Goal: Check status: Check status

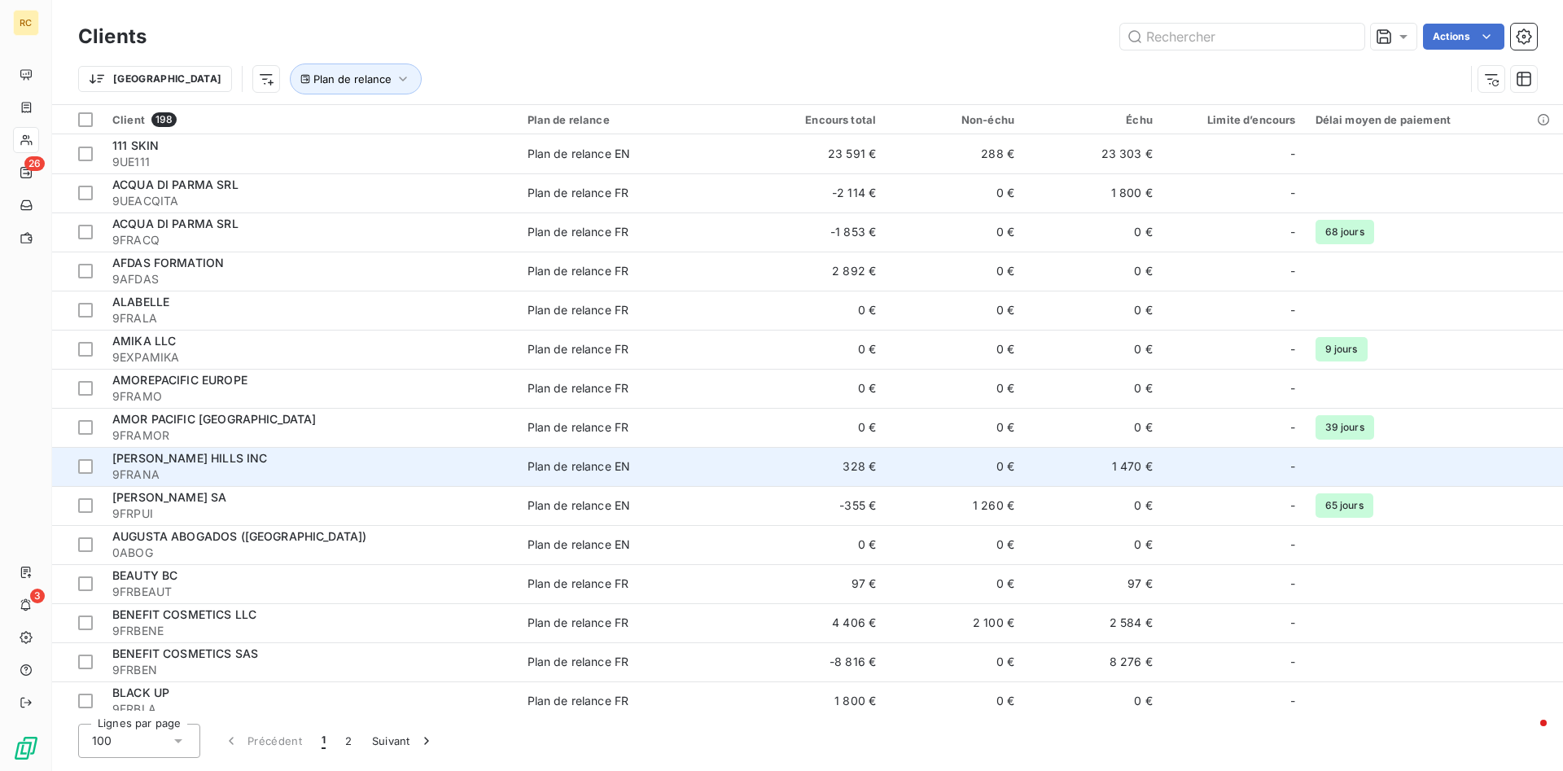
scroll to position [206, 0]
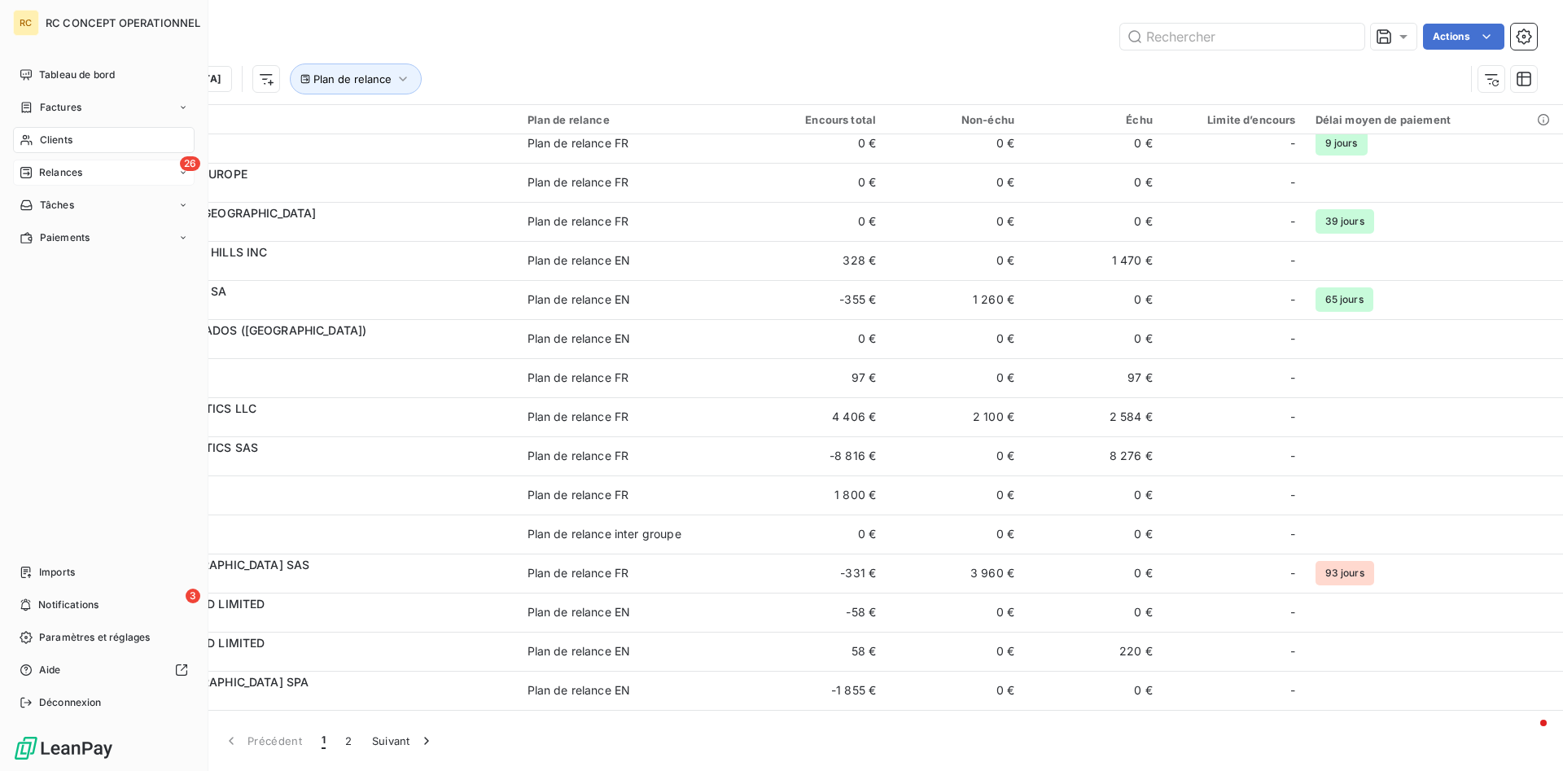
click at [46, 176] on span "Relances" at bounding box center [60, 172] width 43 height 15
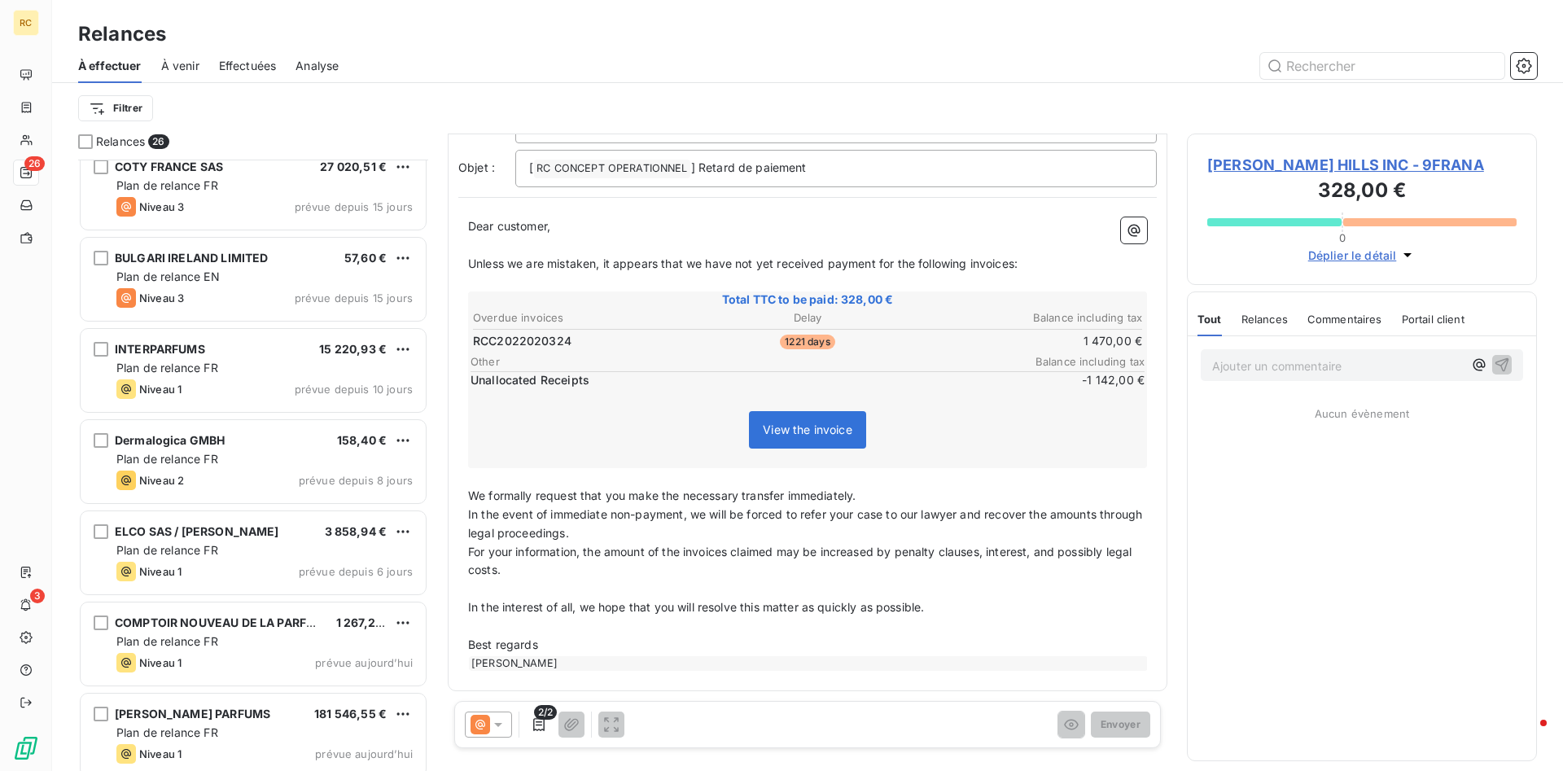
scroll to position [1760, 0]
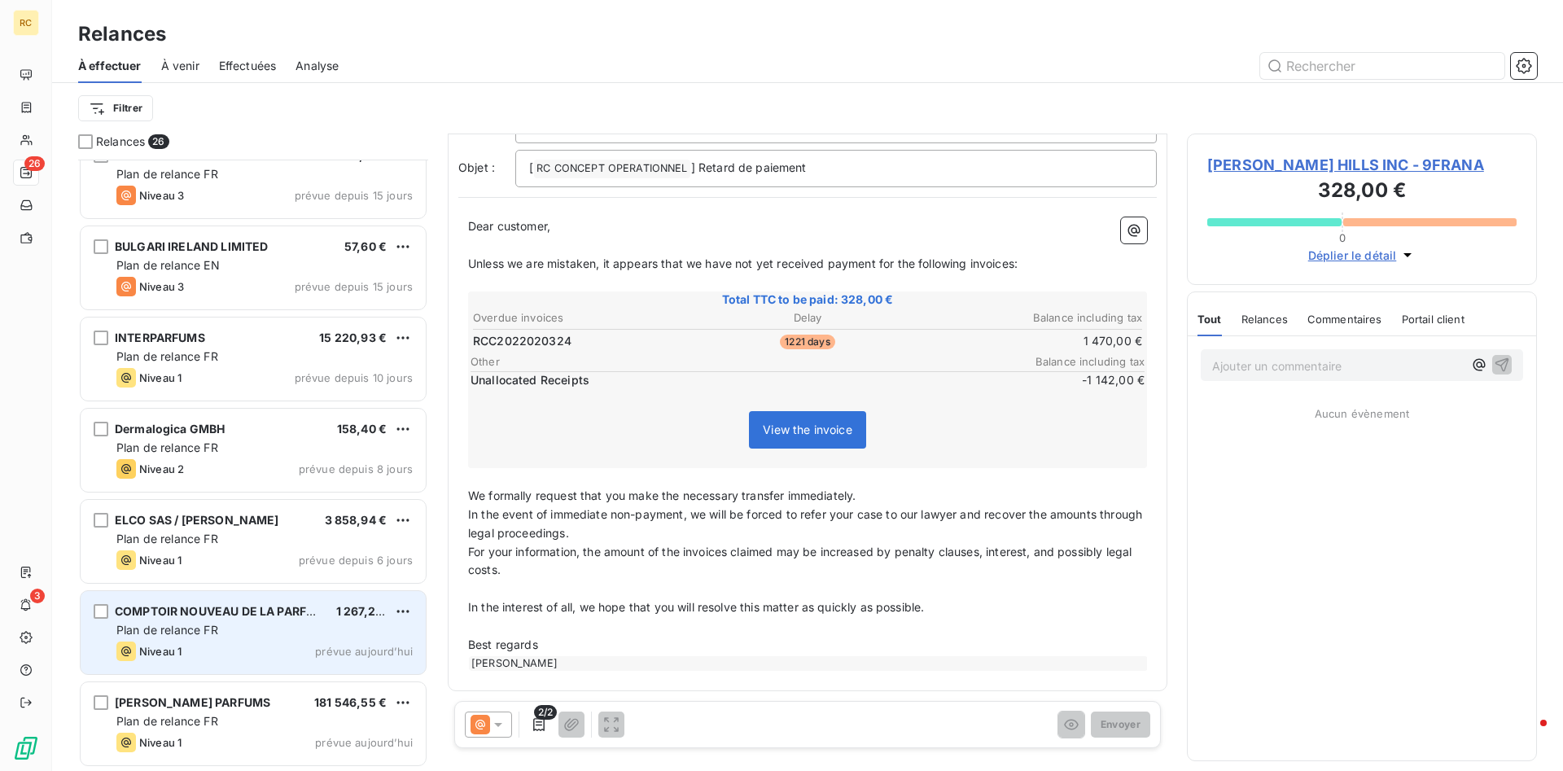
click at [190, 611] on span "COMPTOIR NOUVEAU DE LA PARFUMERIE" at bounding box center [233, 611] width 236 height 14
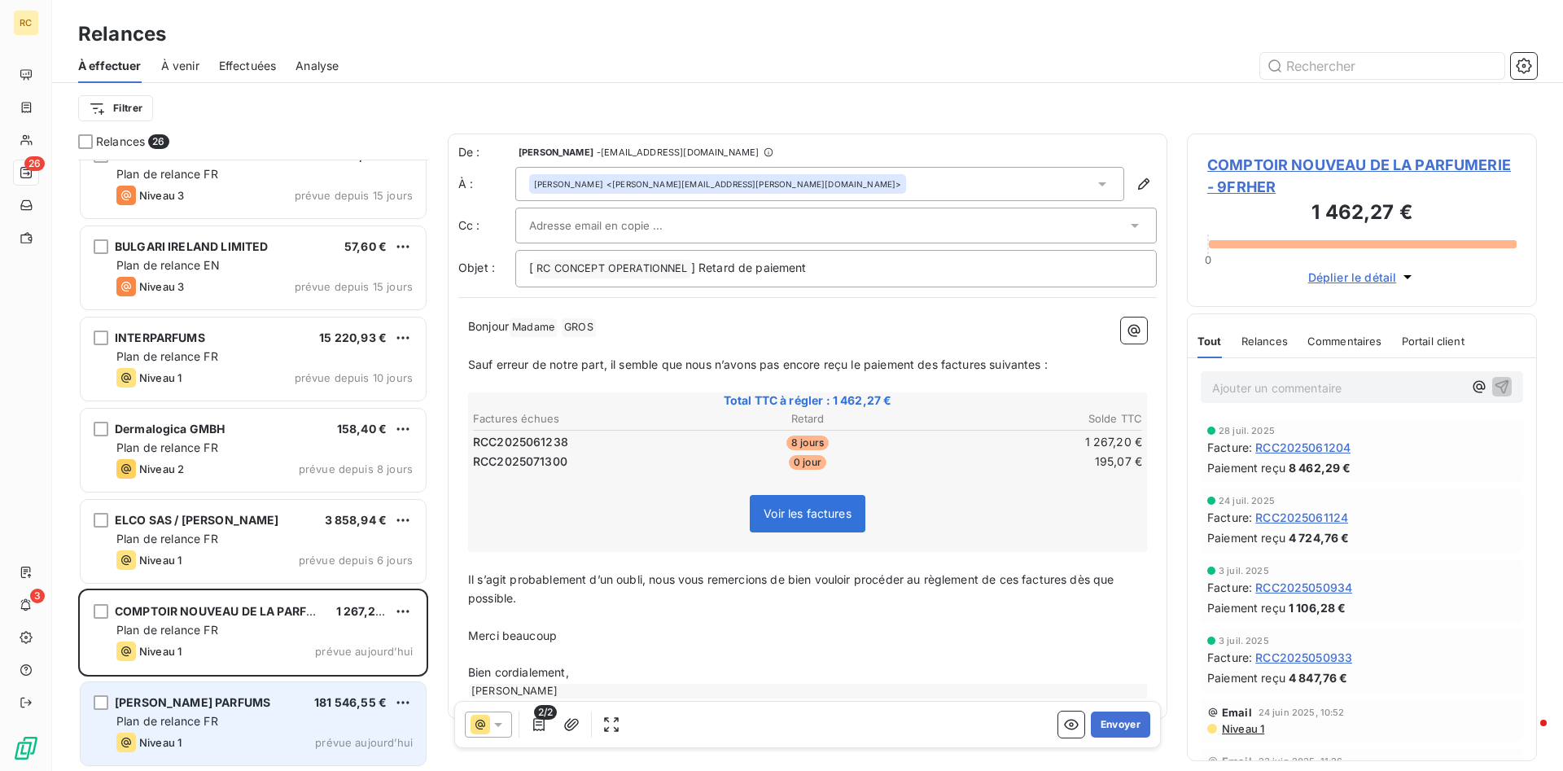
click at [181, 701] on span "[PERSON_NAME] PARFUMS" at bounding box center [192, 702] width 155 height 14
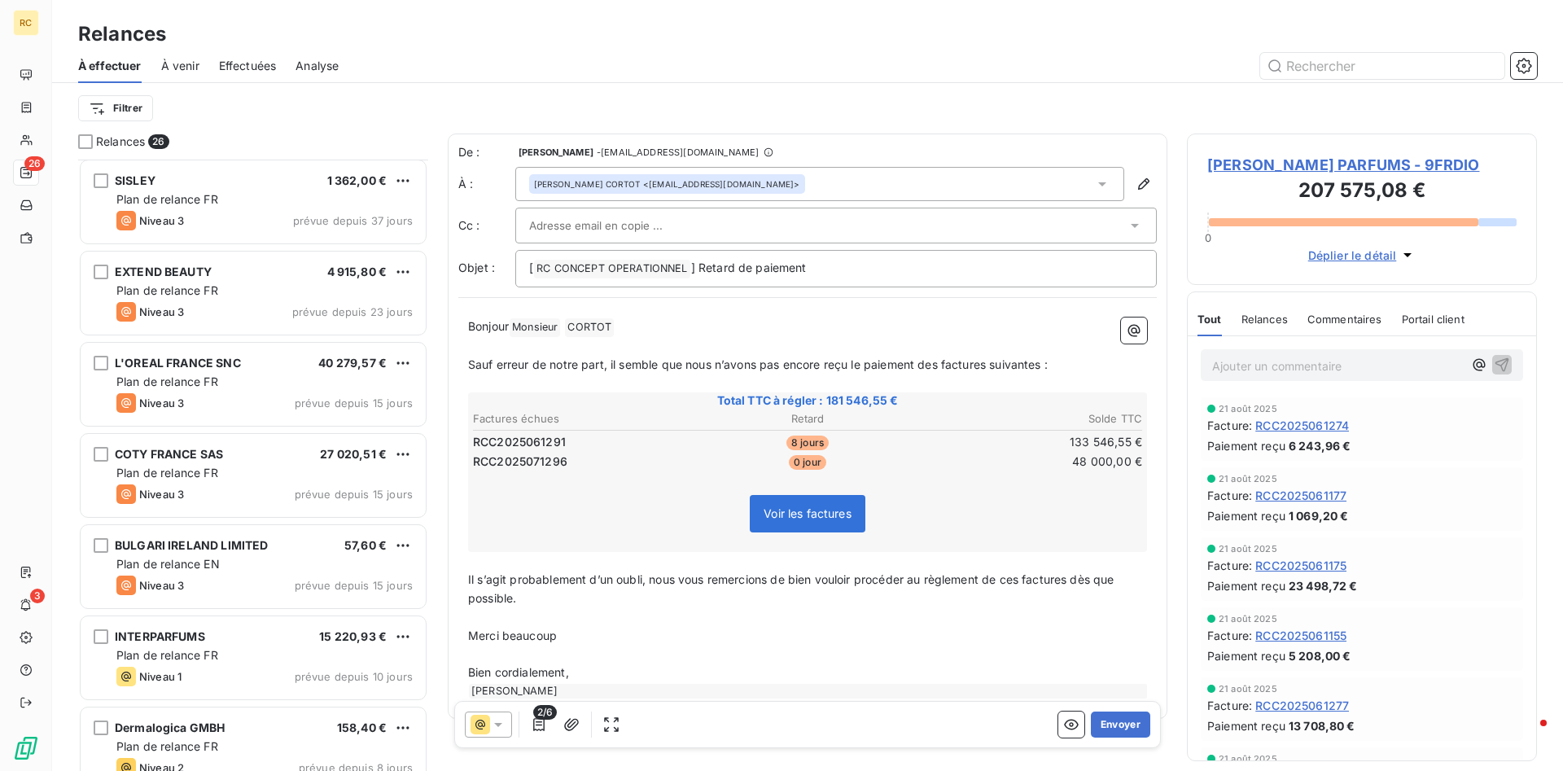
scroll to position [1428, 0]
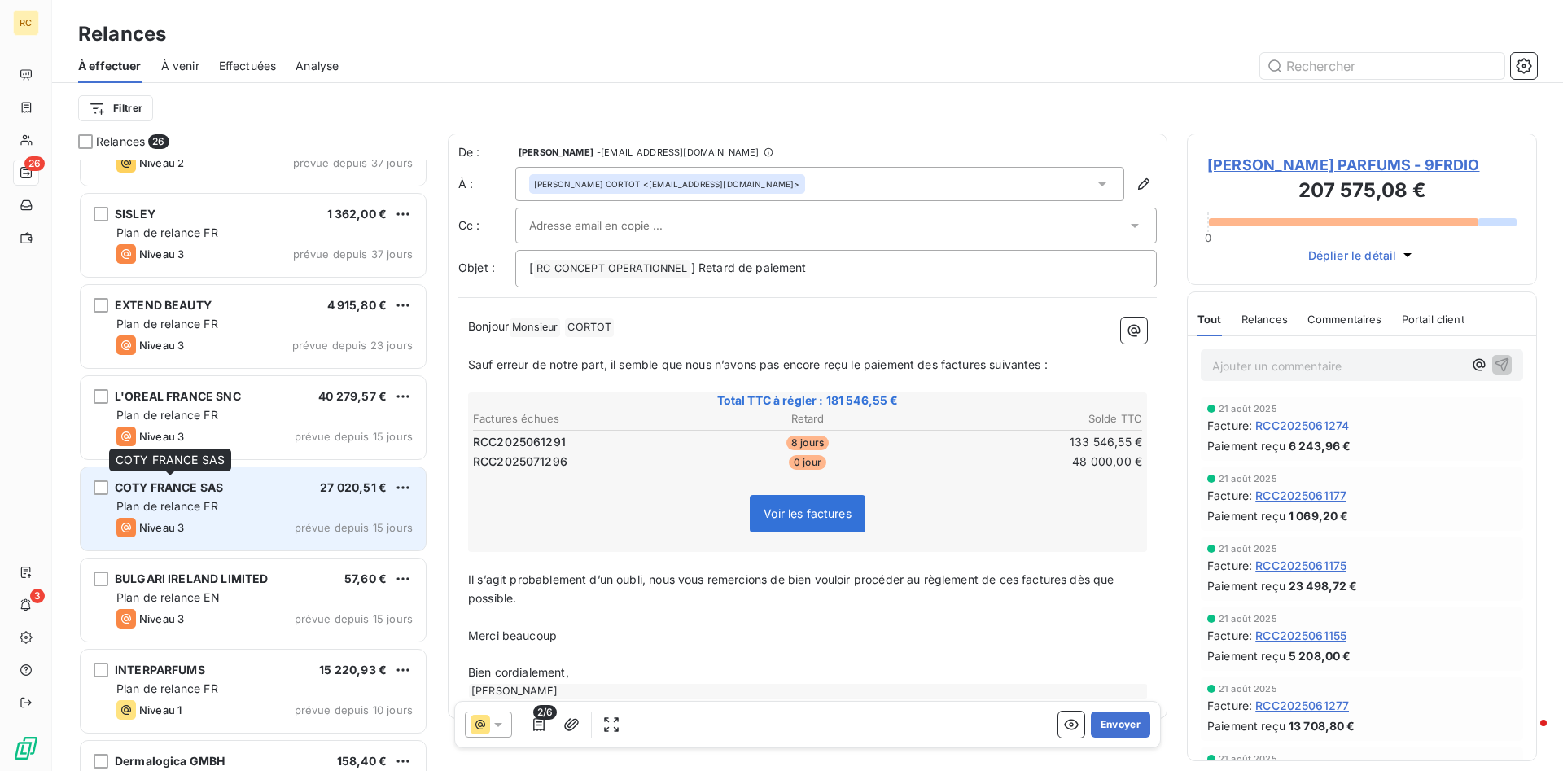
click at [169, 484] on span "COTY FRANCE SAS" at bounding box center [169, 487] width 108 height 14
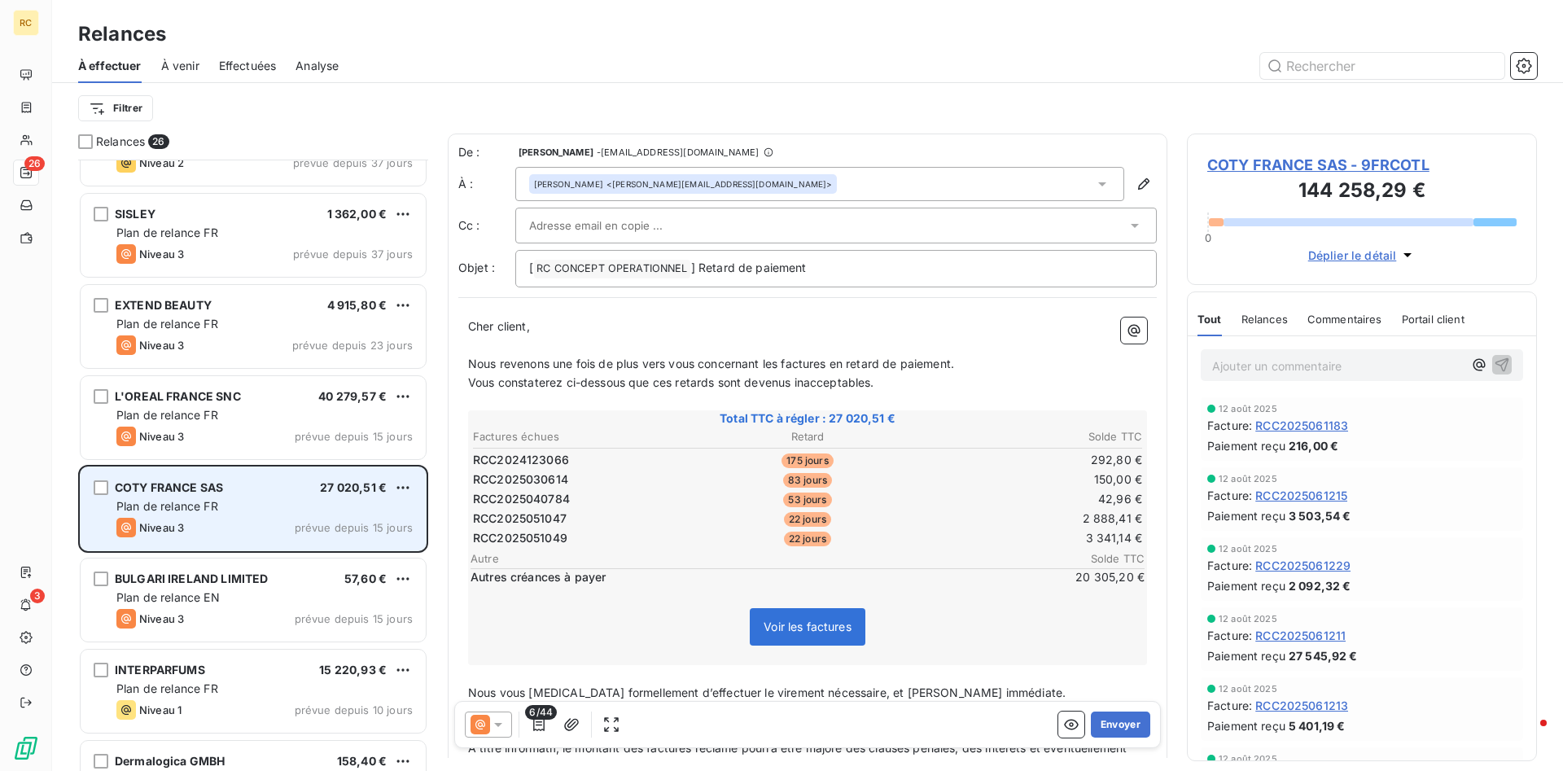
click at [169, 484] on span "COTY FRANCE SAS" at bounding box center [169, 487] width 108 height 14
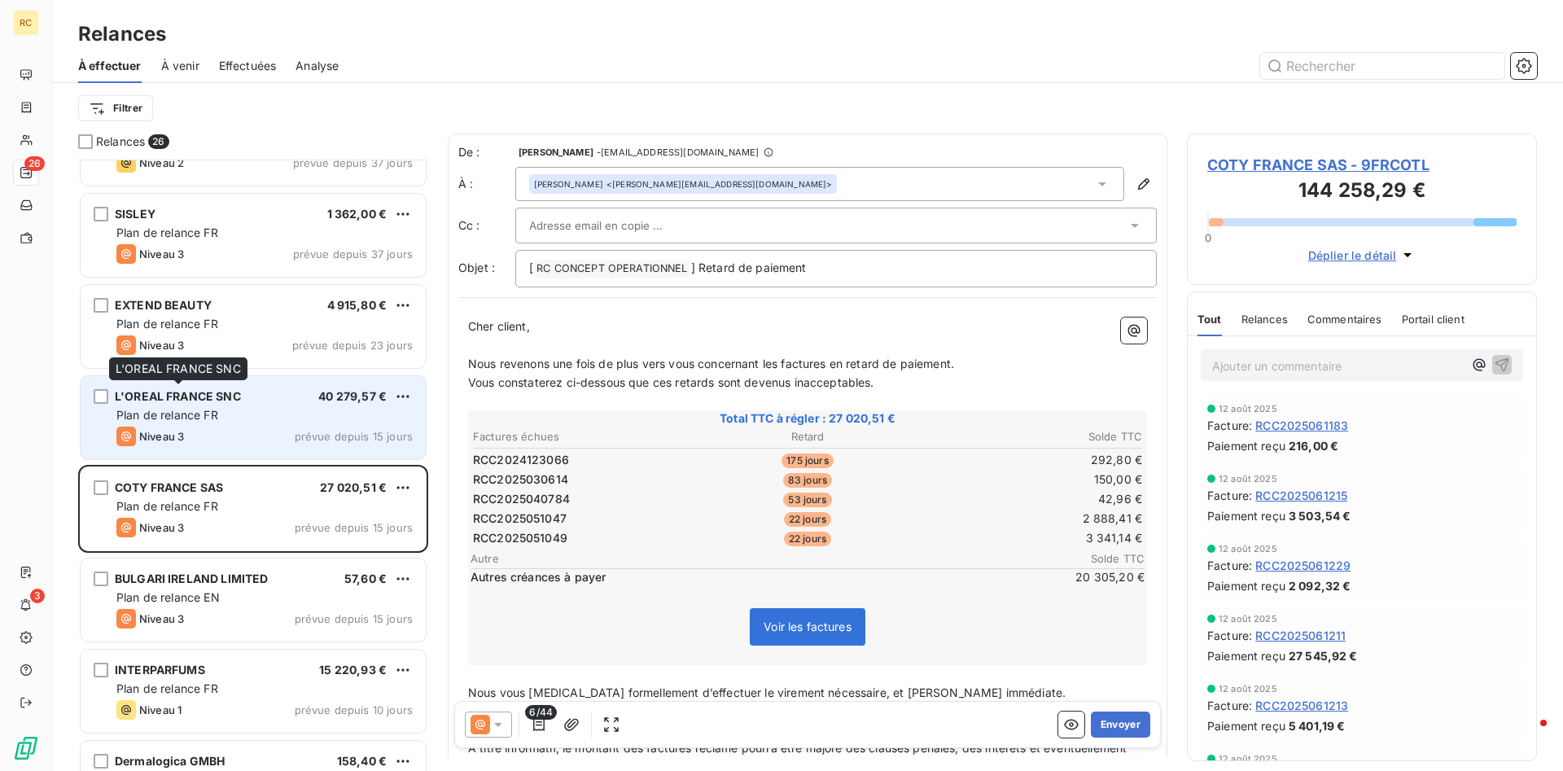
click at [228, 399] on span "L'OREAL FRANCE SNC" at bounding box center [178, 396] width 126 height 14
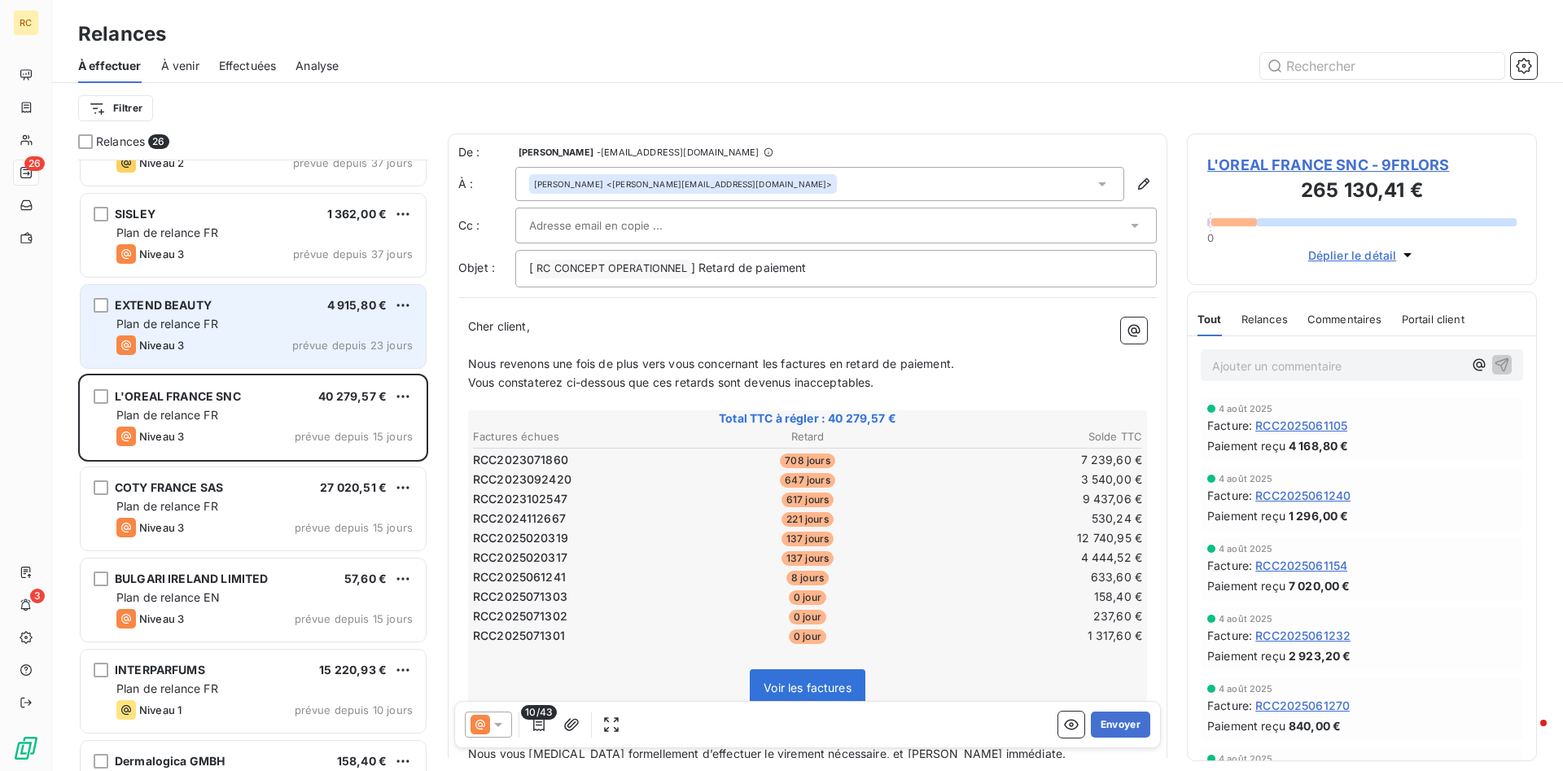
click at [151, 309] on span "EXTEND BEAUTY" at bounding box center [163, 305] width 97 height 14
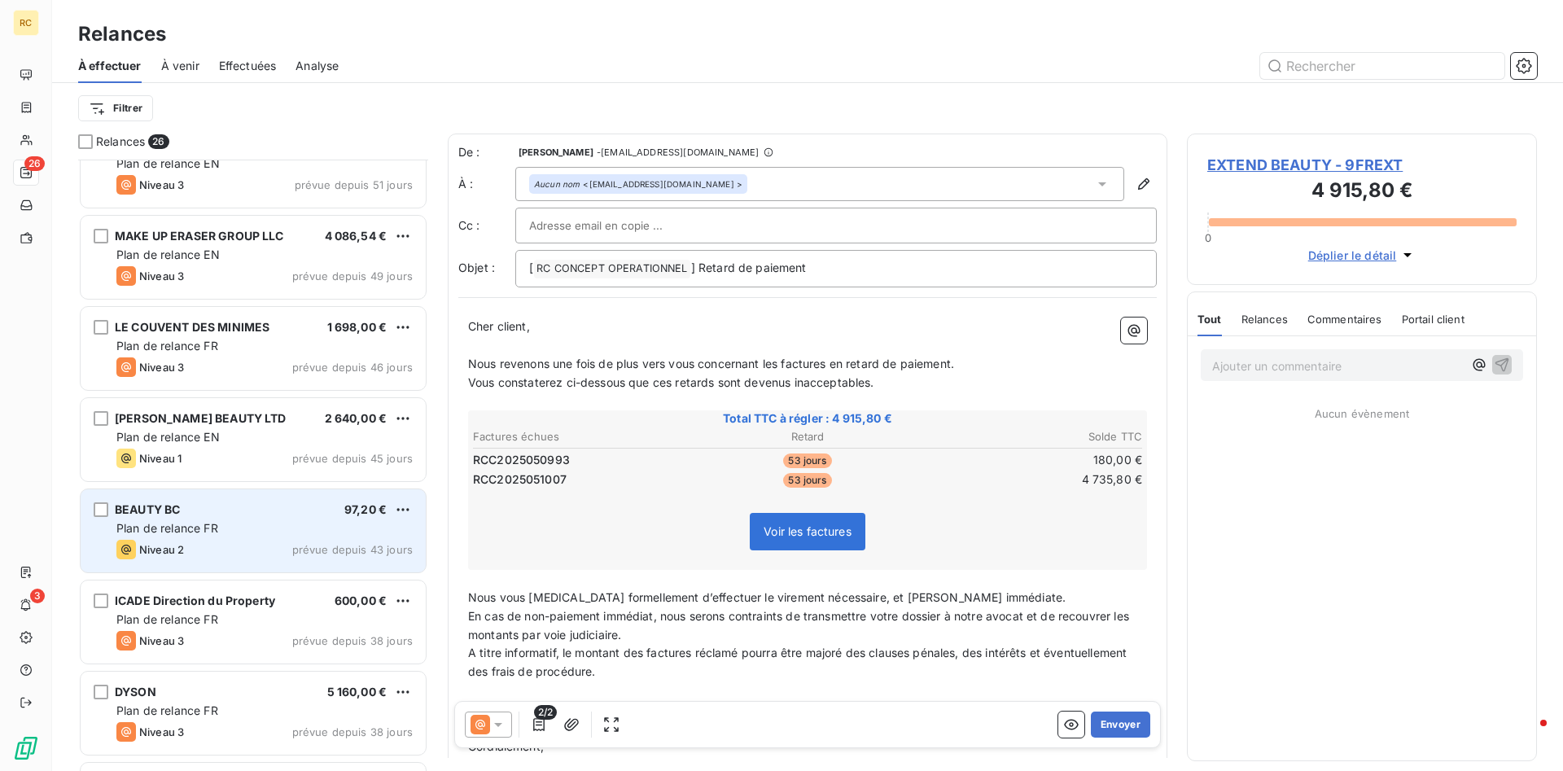
scroll to position [597, 0]
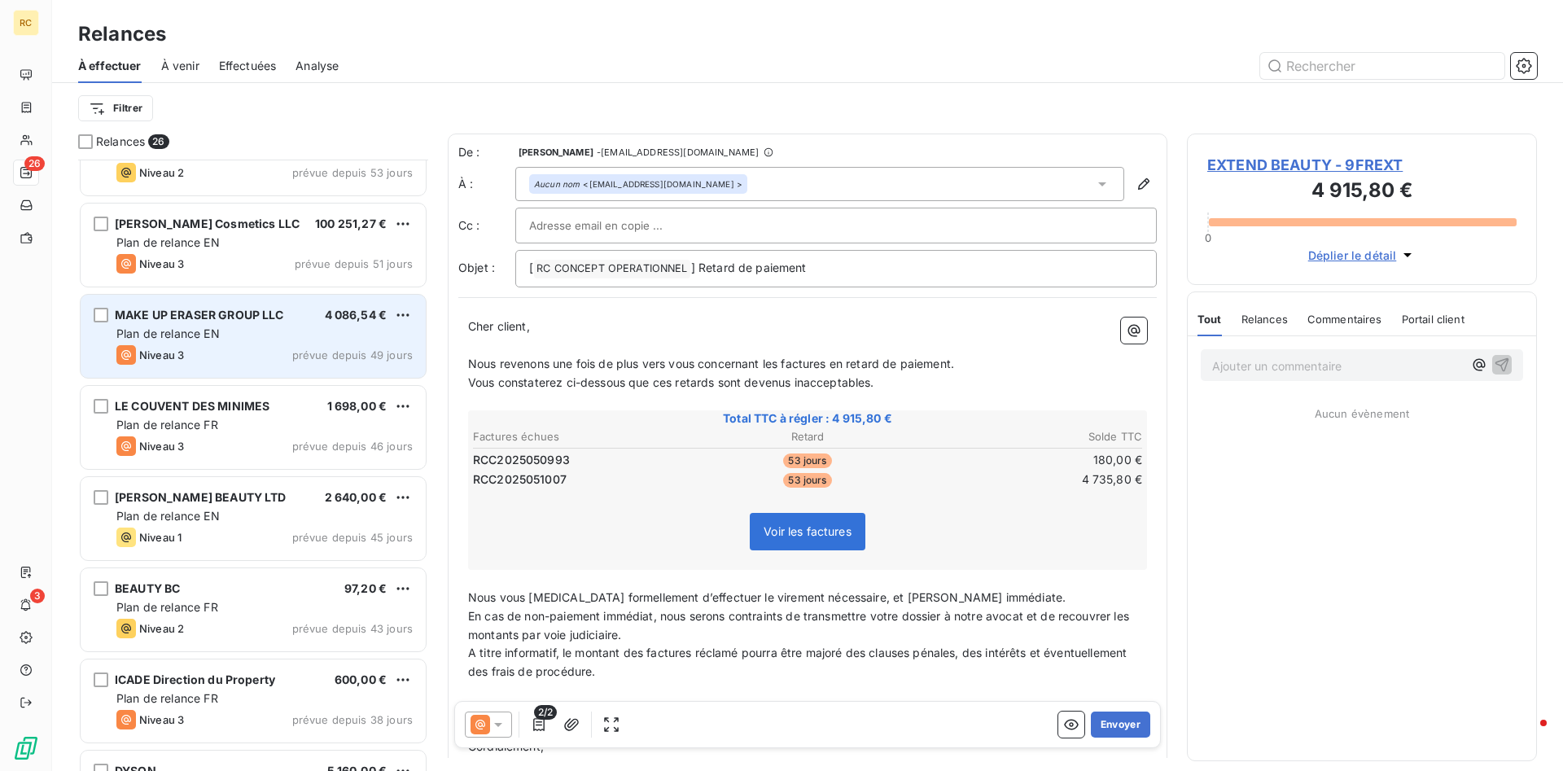
click at [172, 321] on span "MAKE UP ERASER GROUP LLC" at bounding box center [199, 315] width 169 height 14
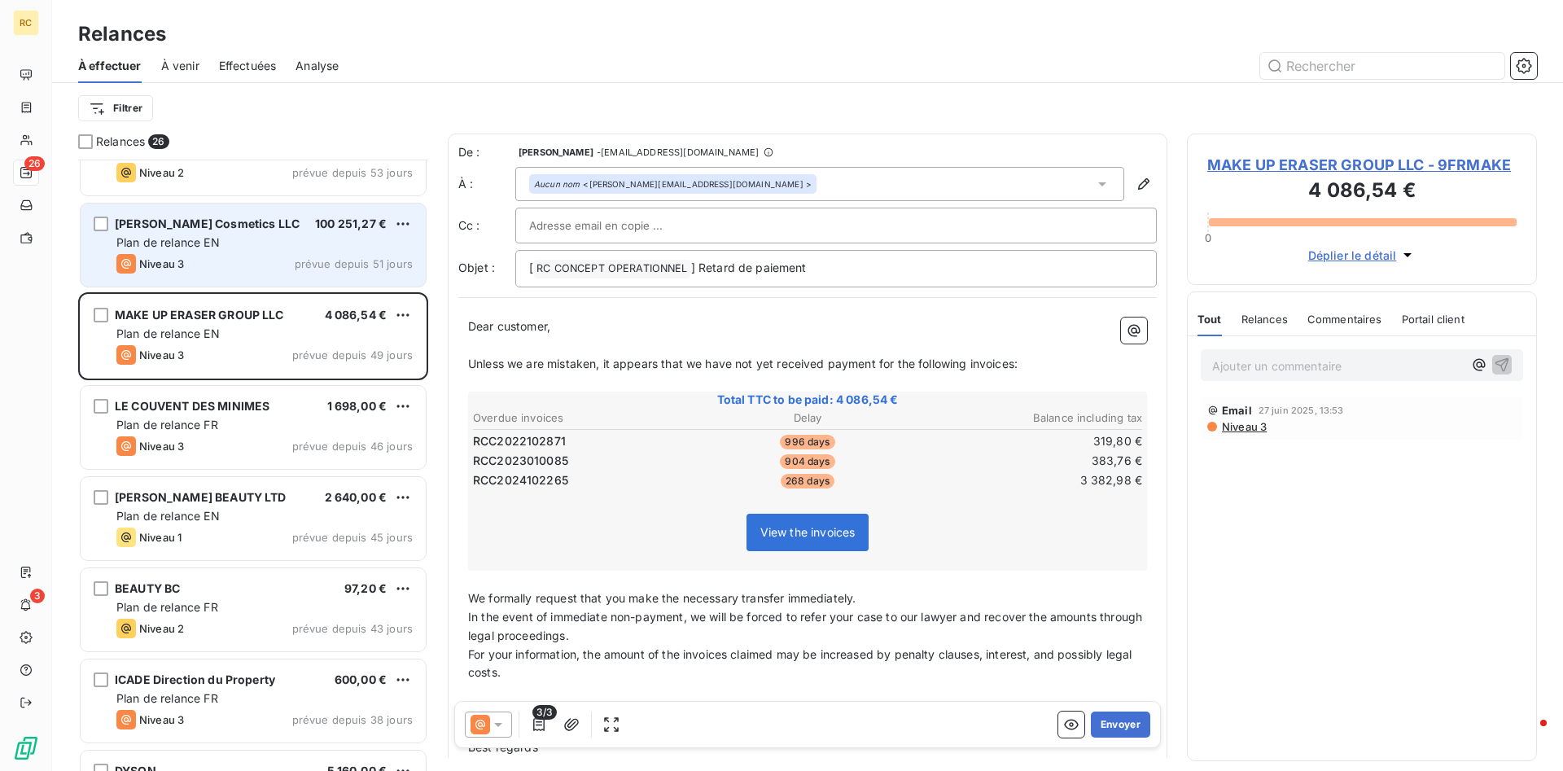
click at [216, 230] on span "[PERSON_NAME] Cosmetics LLC" at bounding box center [207, 223] width 185 height 14
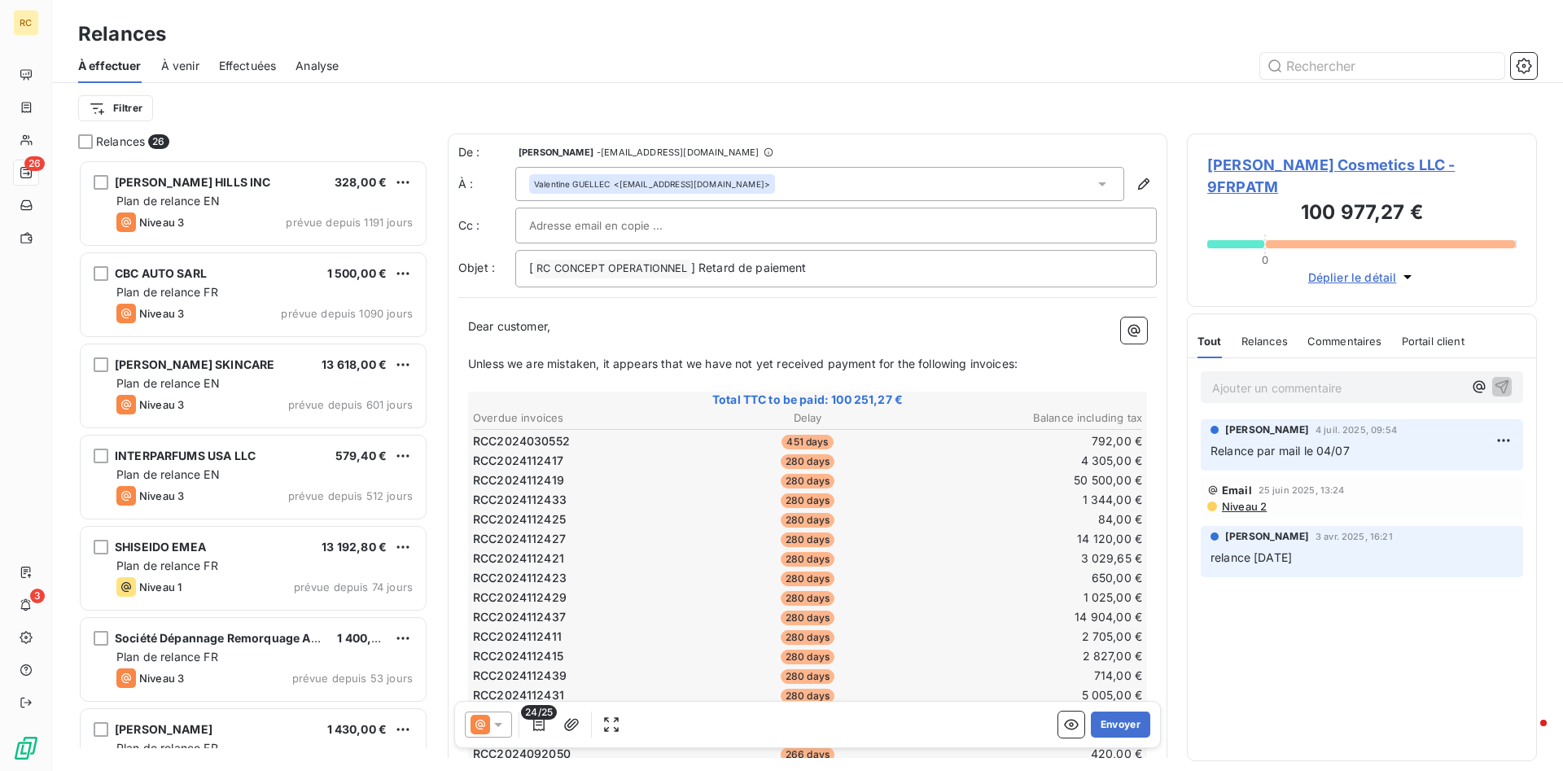
scroll to position [611, 350]
